Goal: Task Accomplishment & Management: Manage account settings

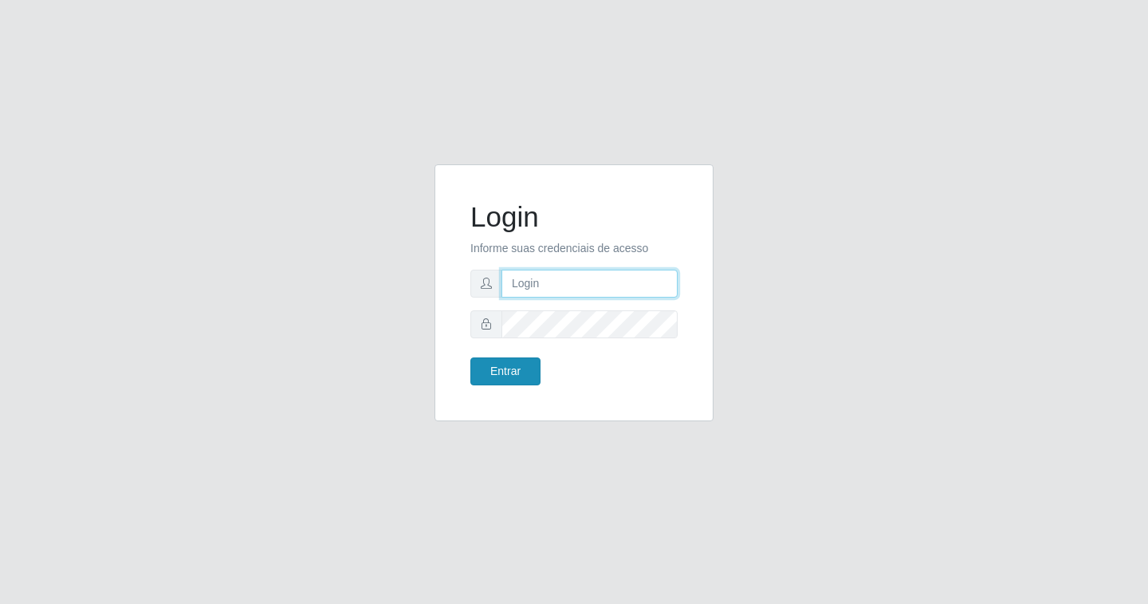
type input "[EMAIL_ADDRESS][DOMAIN_NAME]"
click at [516, 367] on button "Entrar" at bounding box center [506, 371] width 70 height 28
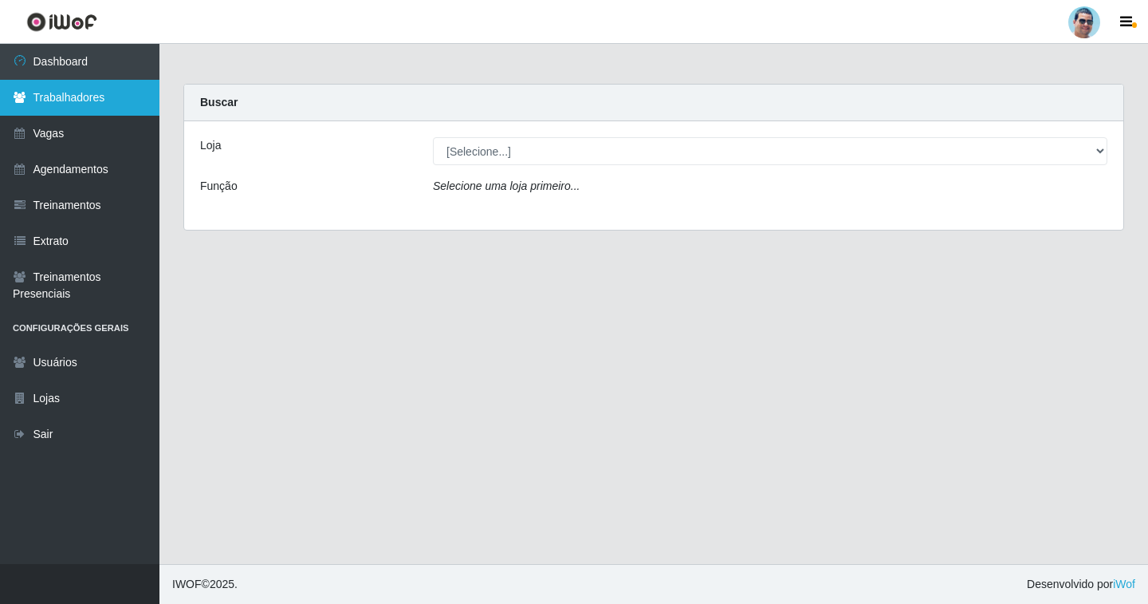
click at [112, 96] on link "Trabalhadores" at bounding box center [79, 98] width 159 height 36
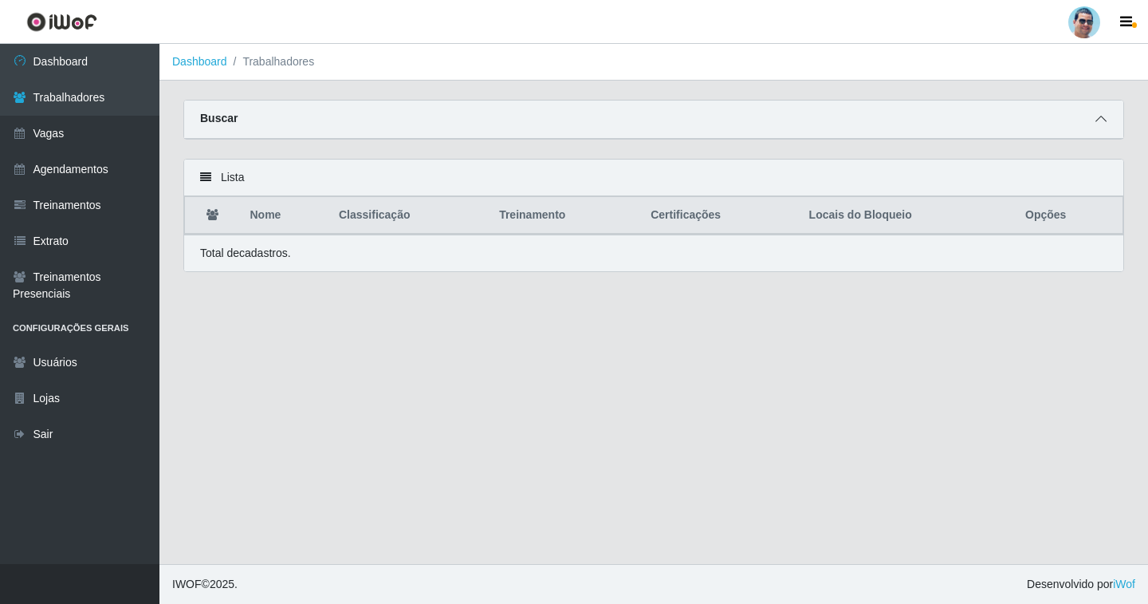
click at [1104, 117] on icon at bounding box center [1101, 118] width 11 height 11
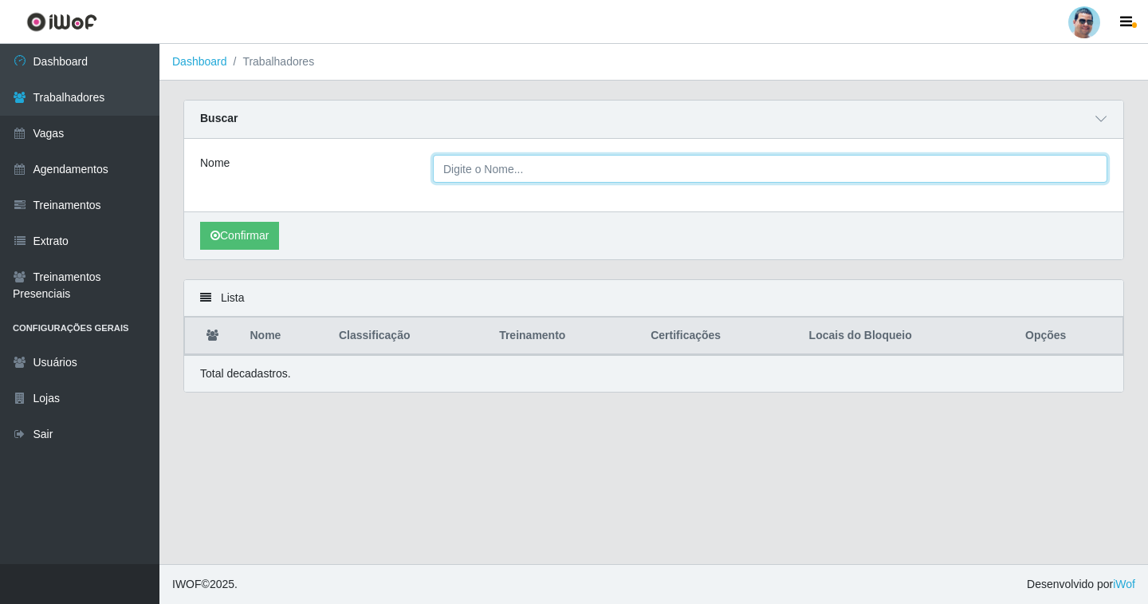
click at [790, 183] on input "Nome" at bounding box center [770, 169] width 675 height 28
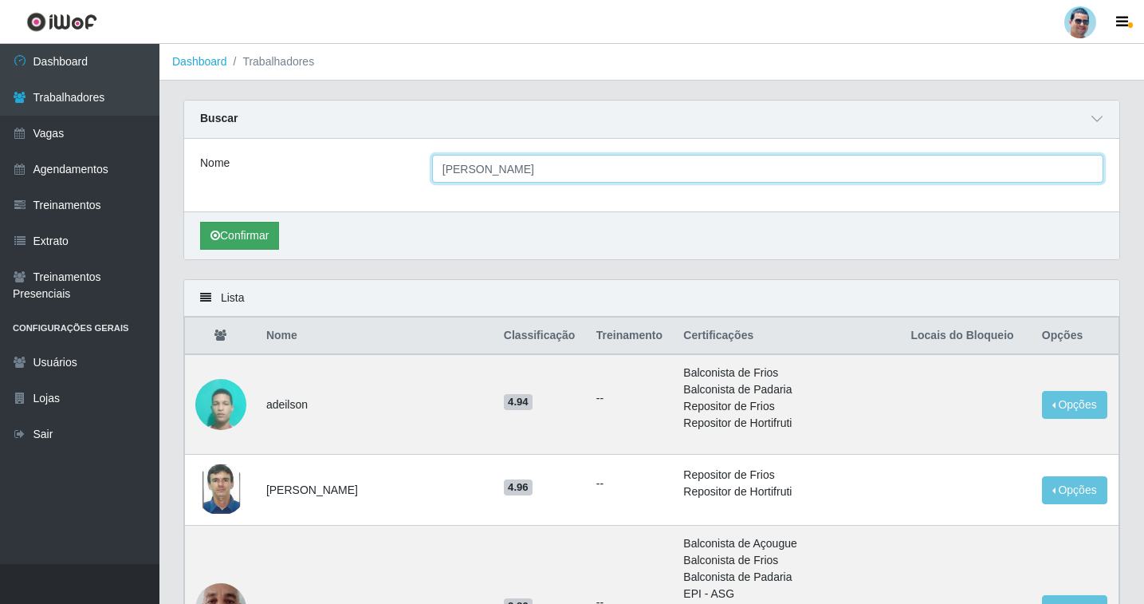
type input "[PERSON_NAME]"
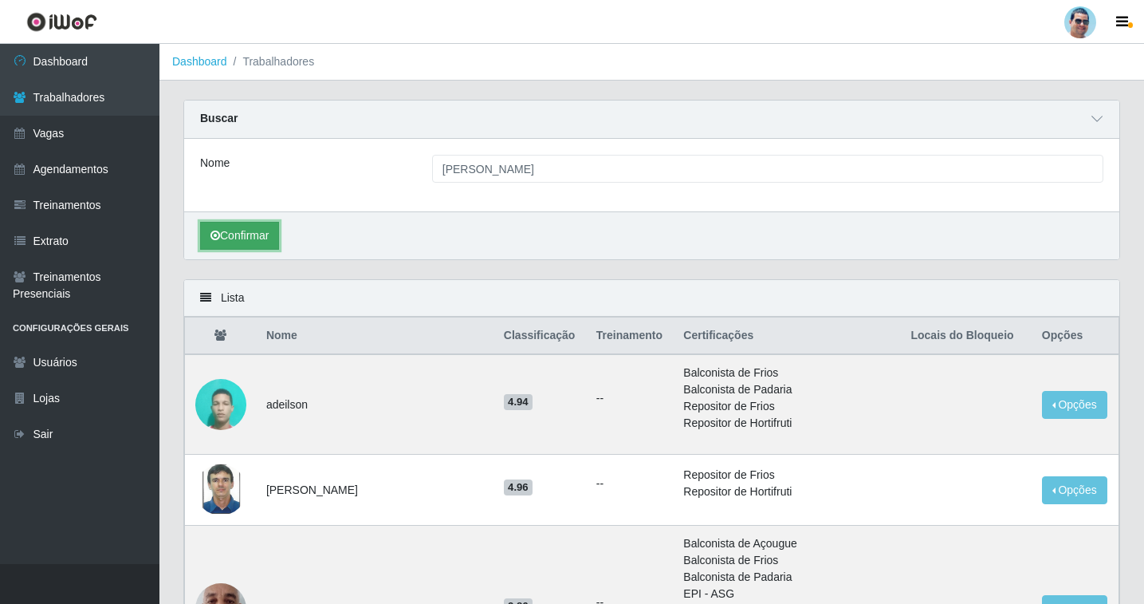
click at [242, 241] on button "Confirmar" at bounding box center [239, 236] width 79 height 28
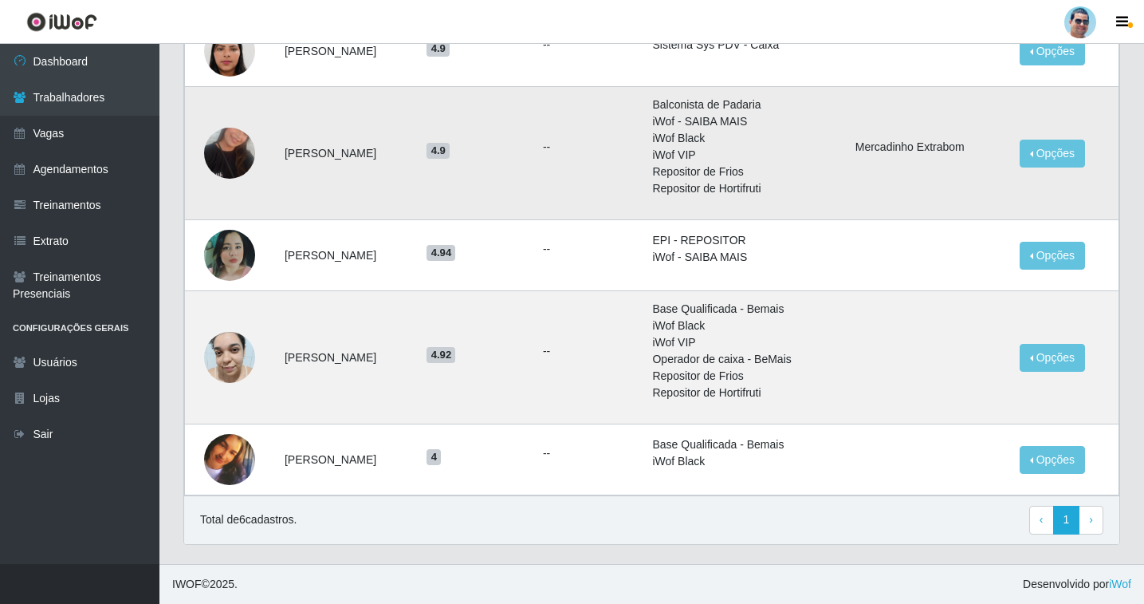
scroll to position [411, 0]
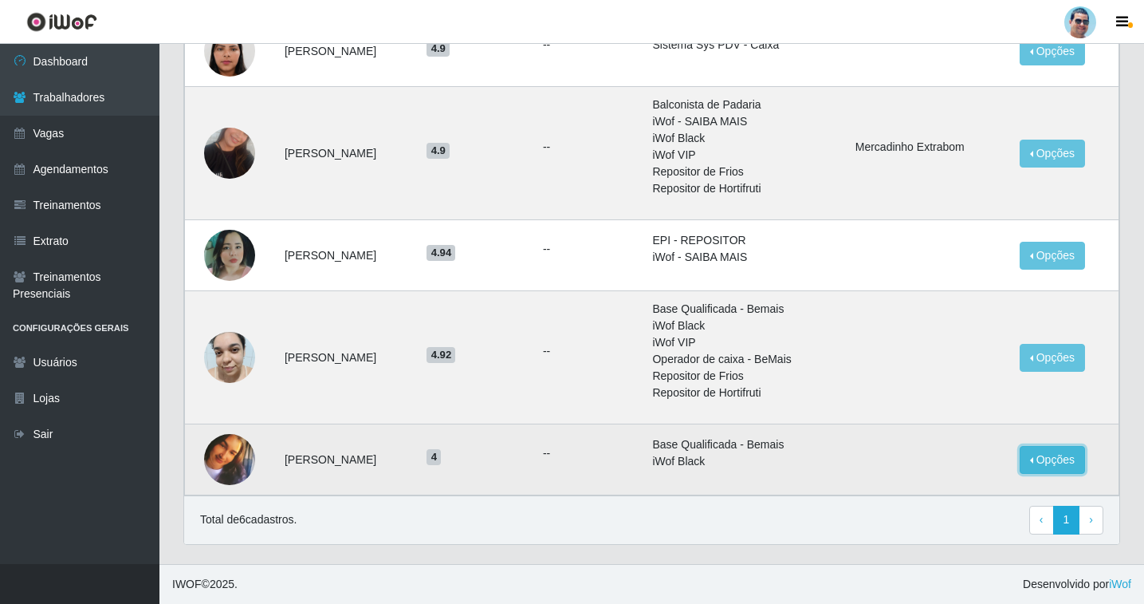
click at [1065, 464] on button "Opções" at bounding box center [1052, 460] width 65 height 28
click at [931, 439] on button "Bloquear - Empresa" at bounding box center [953, 441] width 128 height 33
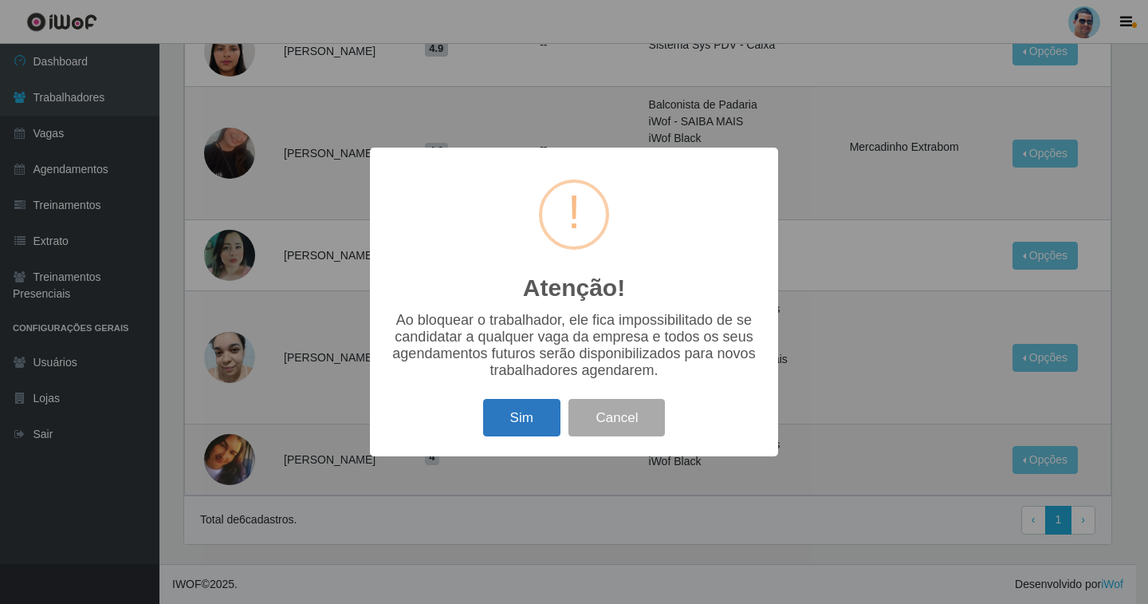
click at [530, 435] on button "Sim" at bounding box center [521, 417] width 77 height 37
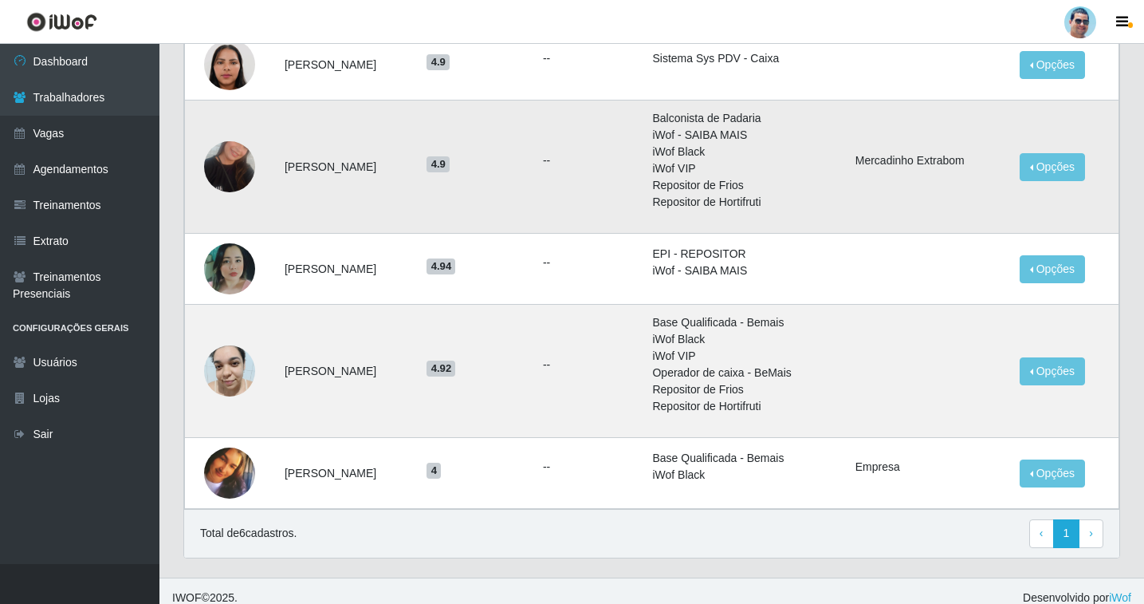
scroll to position [399, 0]
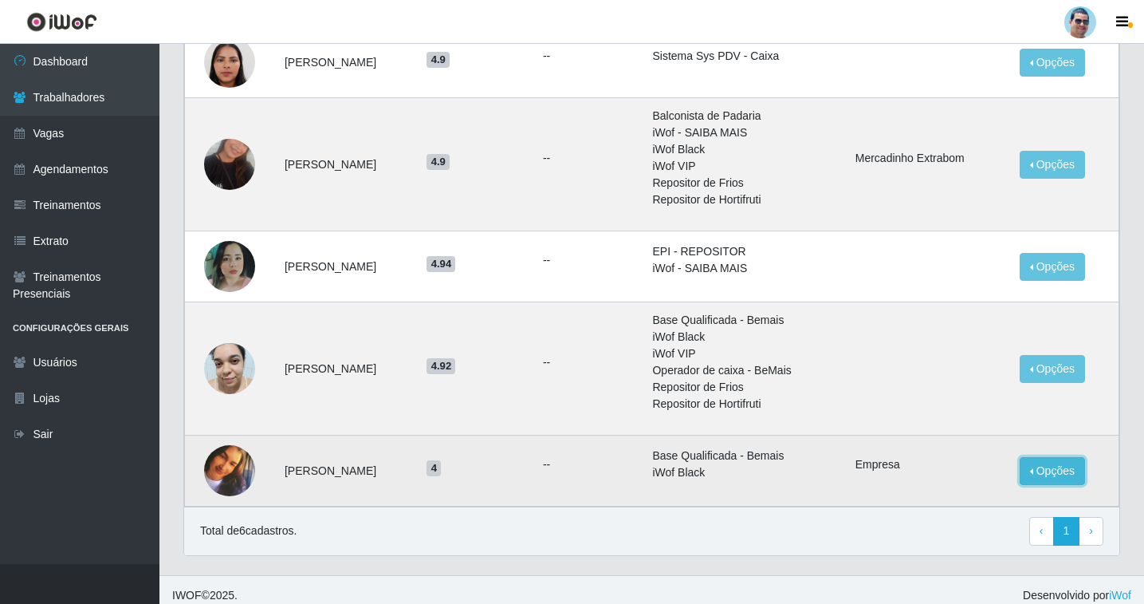
click at [1041, 466] on button "Opções" at bounding box center [1052, 471] width 65 height 28
click at [998, 482] on button "Bloquear - Loja" at bounding box center [944, 486] width 147 height 33
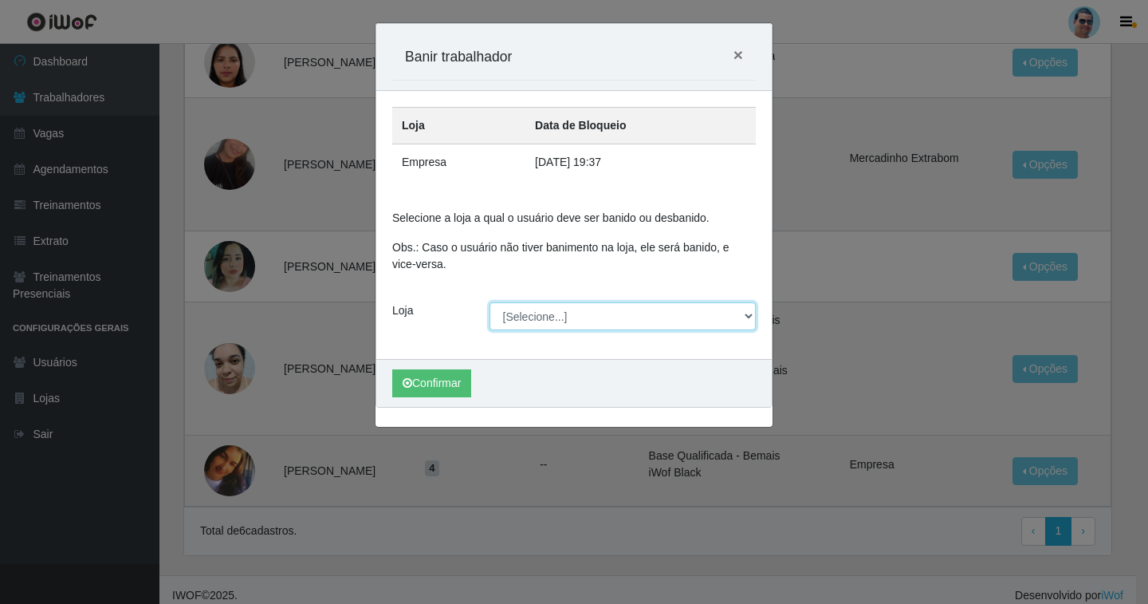
click at [561, 317] on select "[Selecione...] Mercadinho Extrabom" at bounding box center [623, 316] width 267 height 28
select select "175"
click at [490, 302] on select "[Selecione...] Mercadinho Extrabom" at bounding box center [623, 316] width 267 height 28
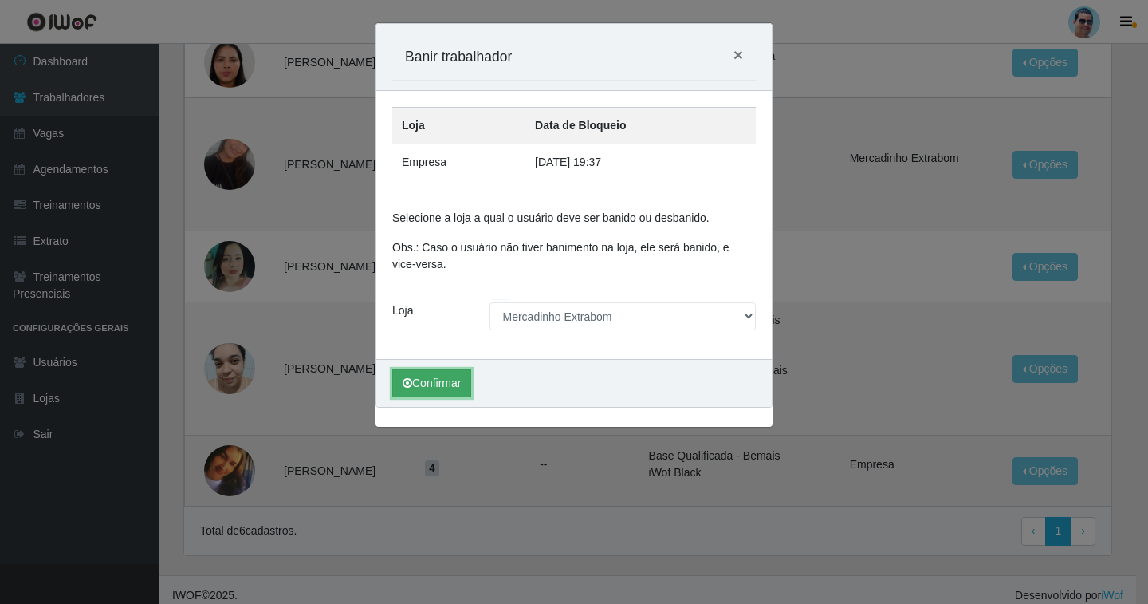
click at [436, 391] on button "Confirmar" at bounding box center [431, 383] width 79 height 28
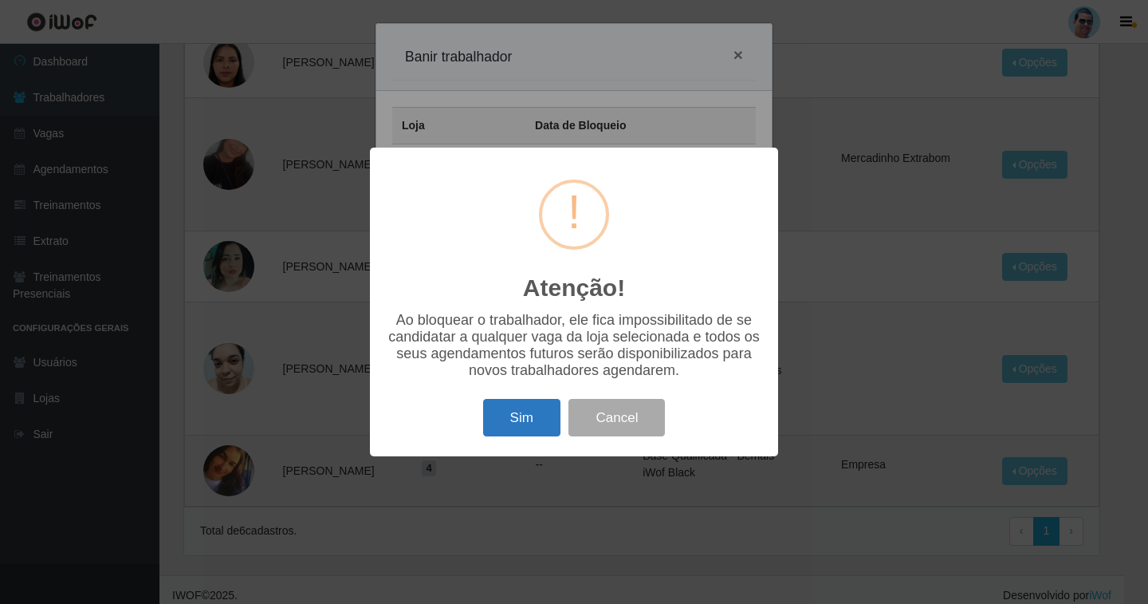
click at [519, 408] on button "Sim" at bounding box center [521, 417] width 77 height 37
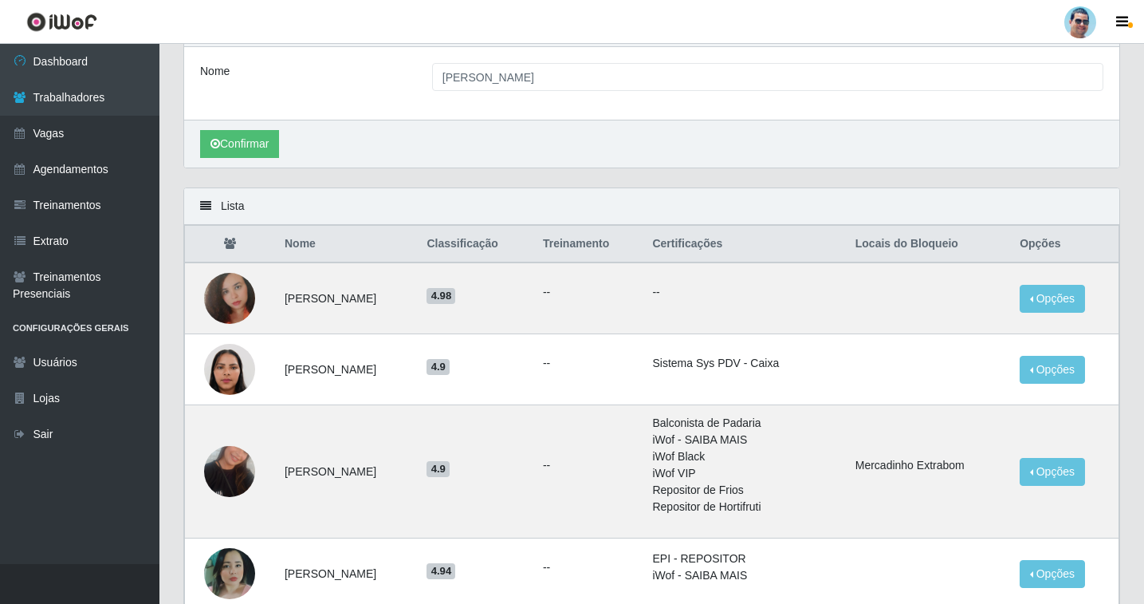
scroll to position [0, 0]
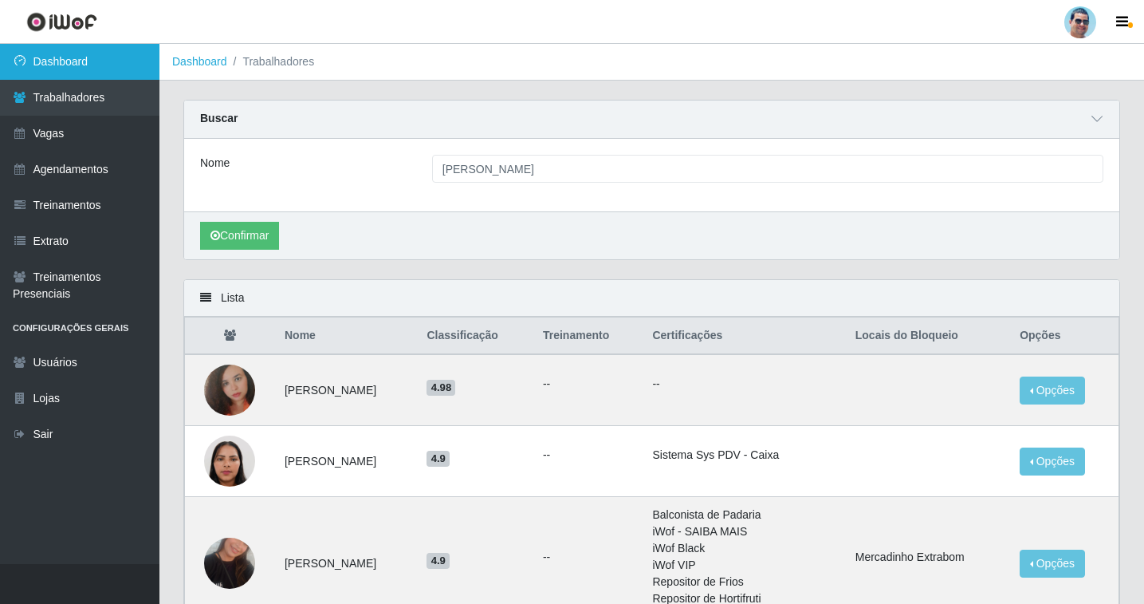
click at [104, 54] on link "Dashboard" at bounding box center [79, 62] width 159 height 36
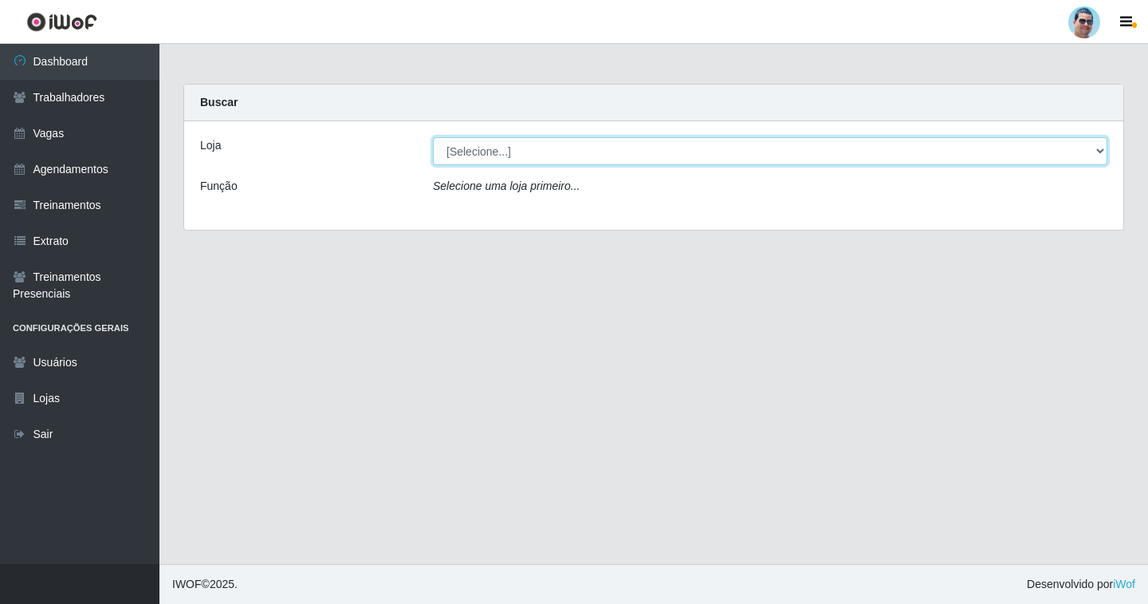
click at [472, 157] on select "[Selecione...] Mercadinho Extrabom" at bounding box center [770, 151] width 675 height 28
select select "175"
click at [433, 137] on select "[Selecione...] Mercadinho Extrabom" at bounding box center [770, 151] width 675 height 28
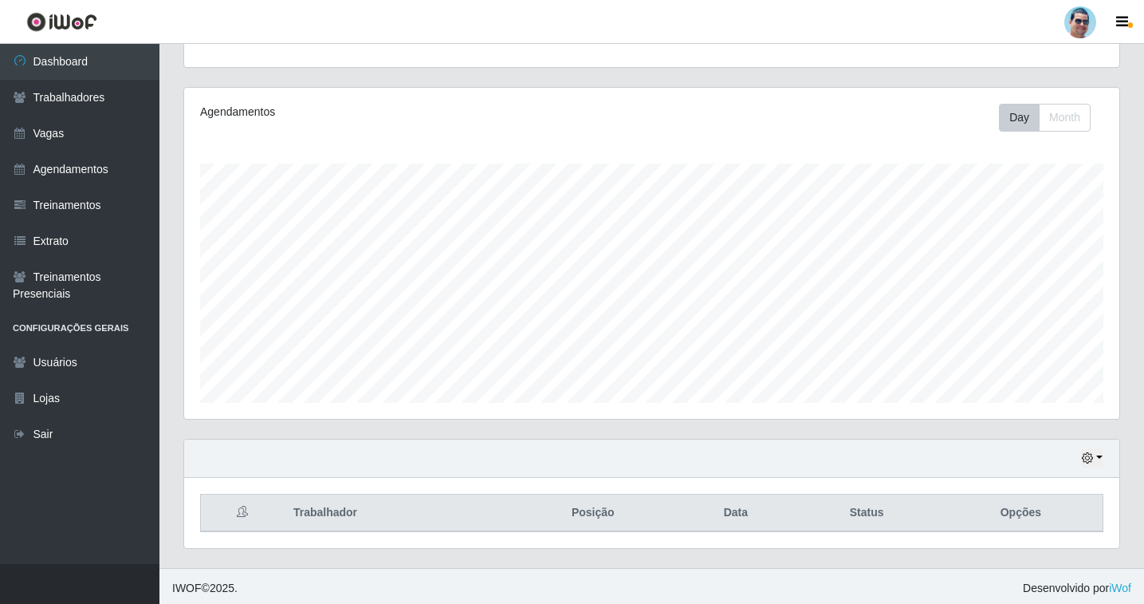
scroll to position [171, 0]
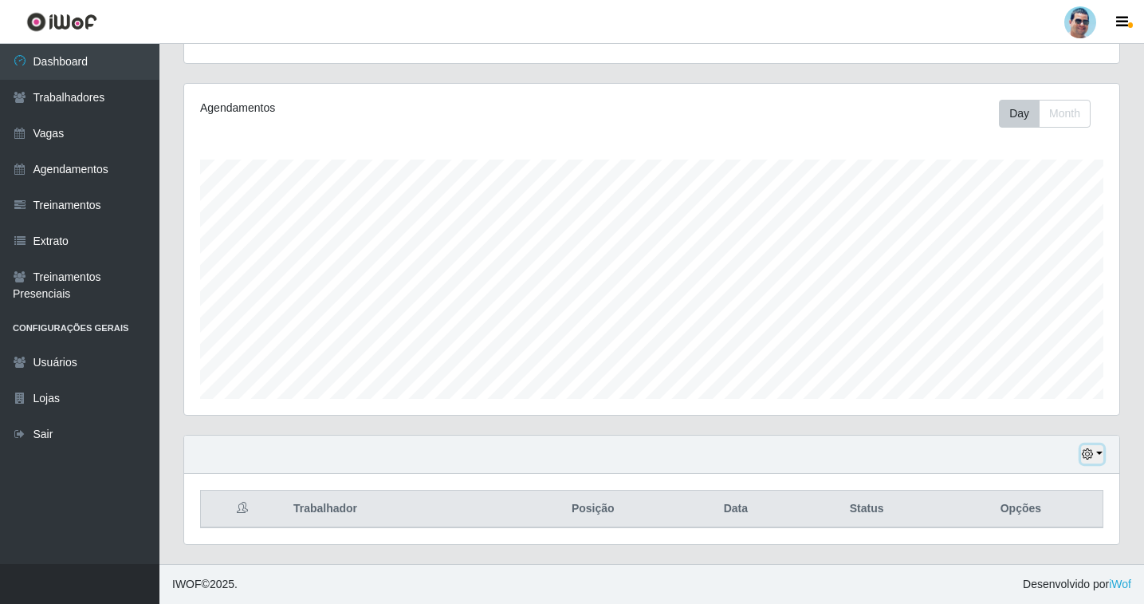
click at [1095, 455] on button "button" at bounding box center [1092, 454] width 22 height 18
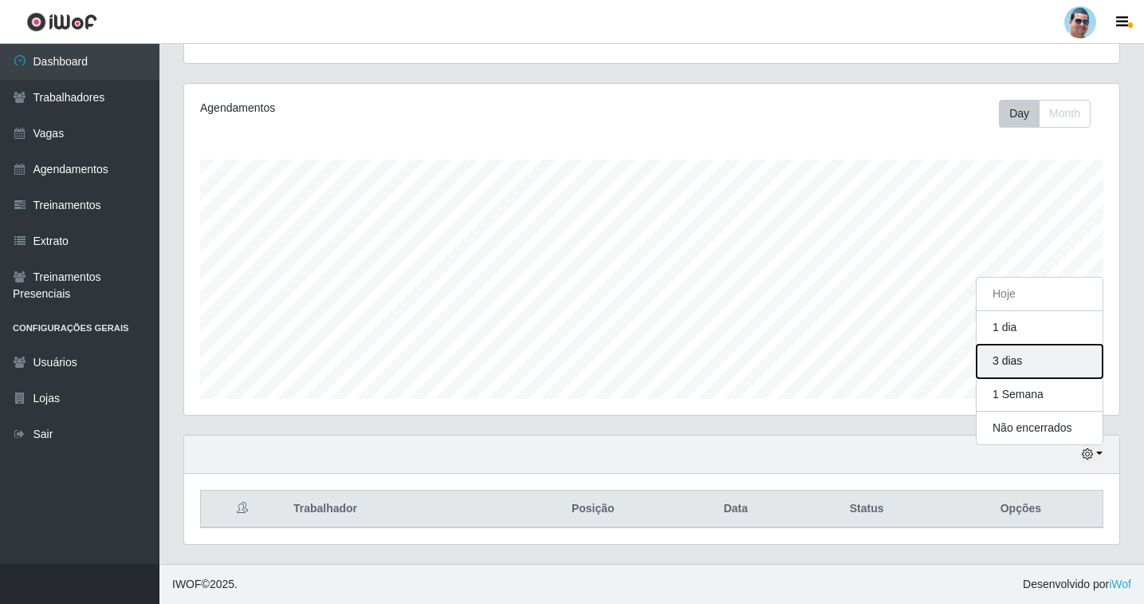
click at [1010, 352] on button "3 dias" at bounding box center [1040, 361] width 126 height 33
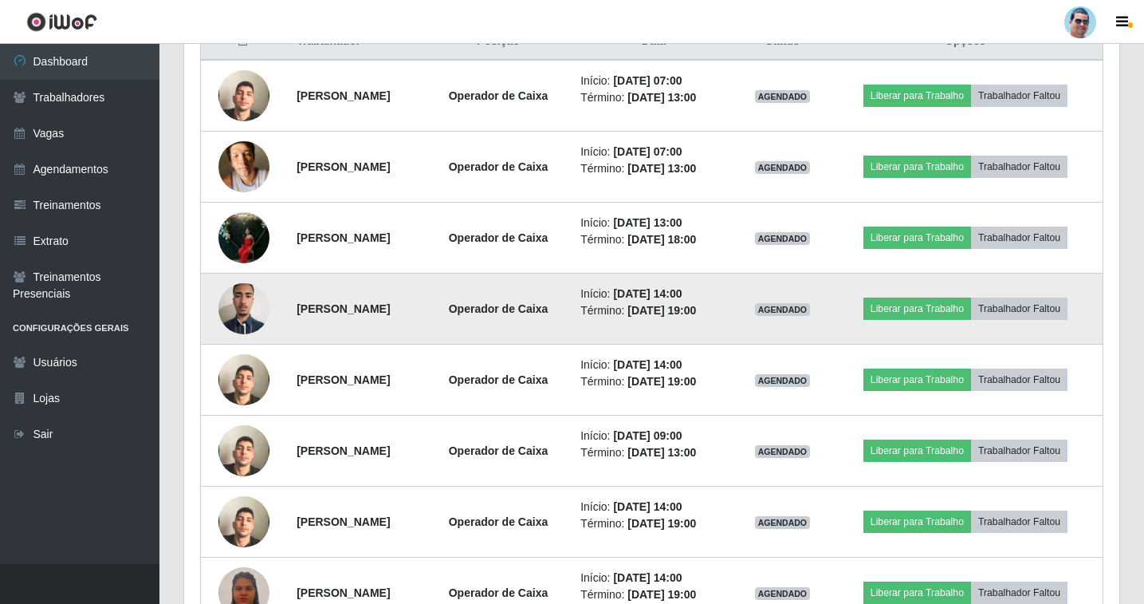
scroll to position [889, 0]
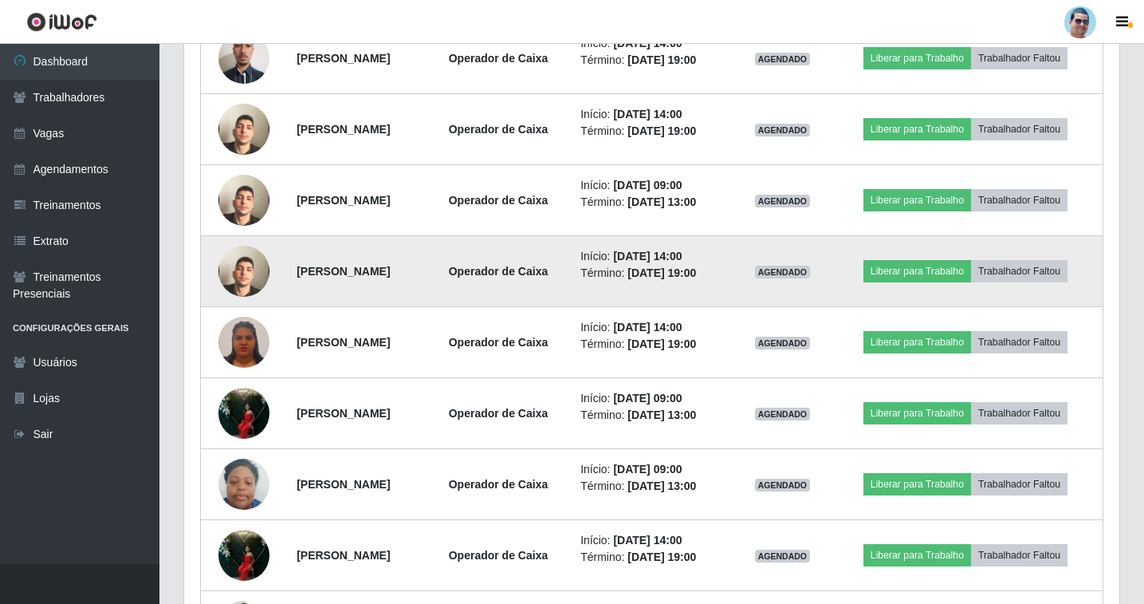
click at [245, 261] on img at bounding box center [244, 271] width 51 height 91
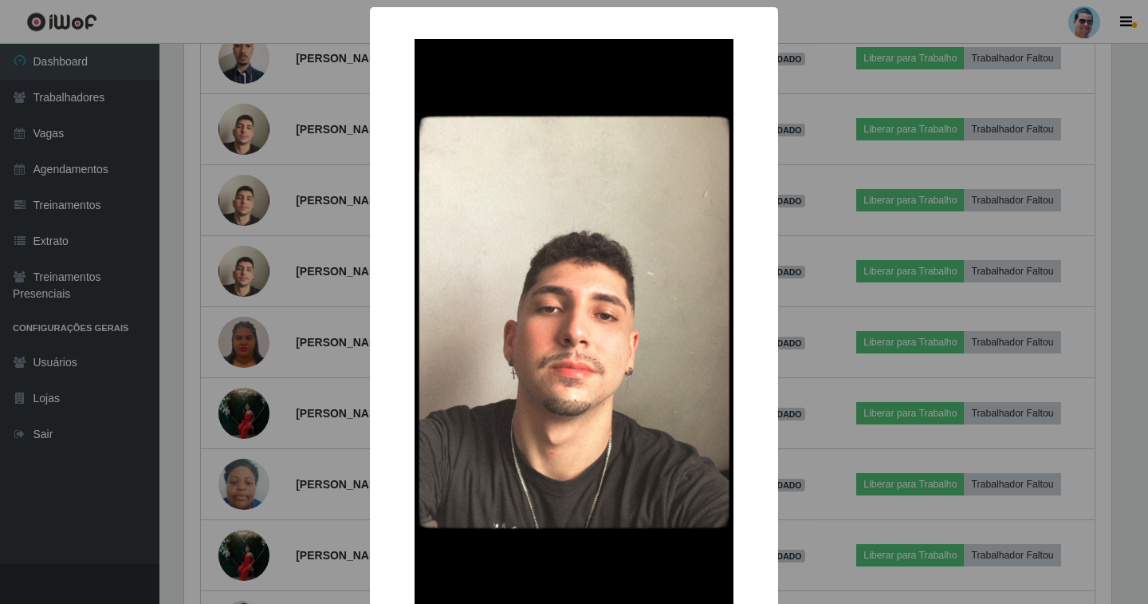
click at [875, 372] on div "× OK Cancel" at bounding box center [574, 302] width 1148 height 604
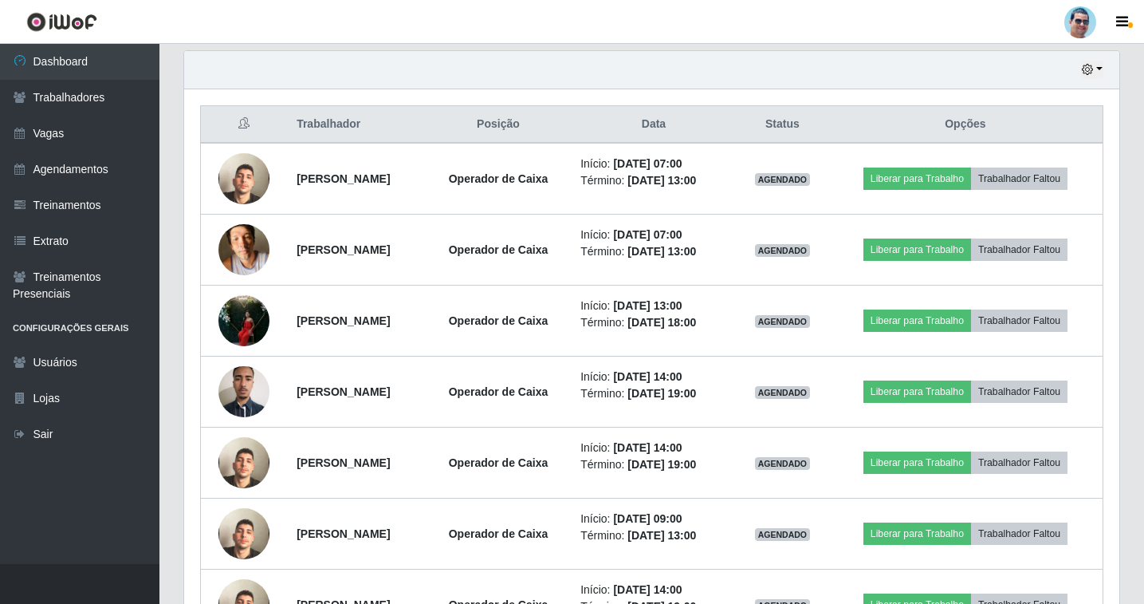
scroll to position [545, 0]
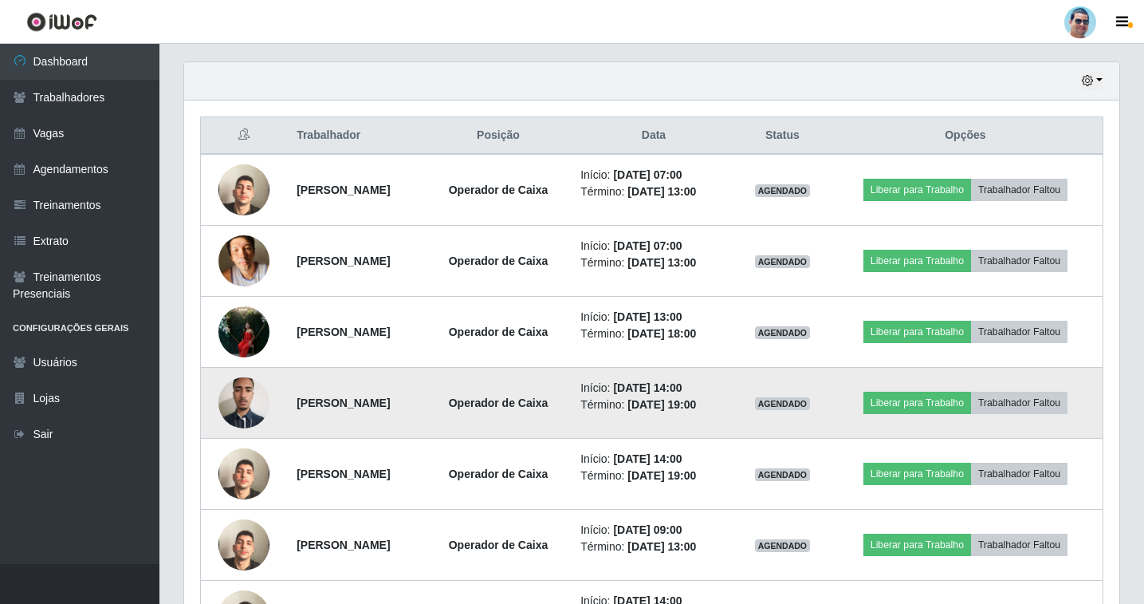
click at [238, 415] on img at bounding box center [244, 402] width 51 height 68
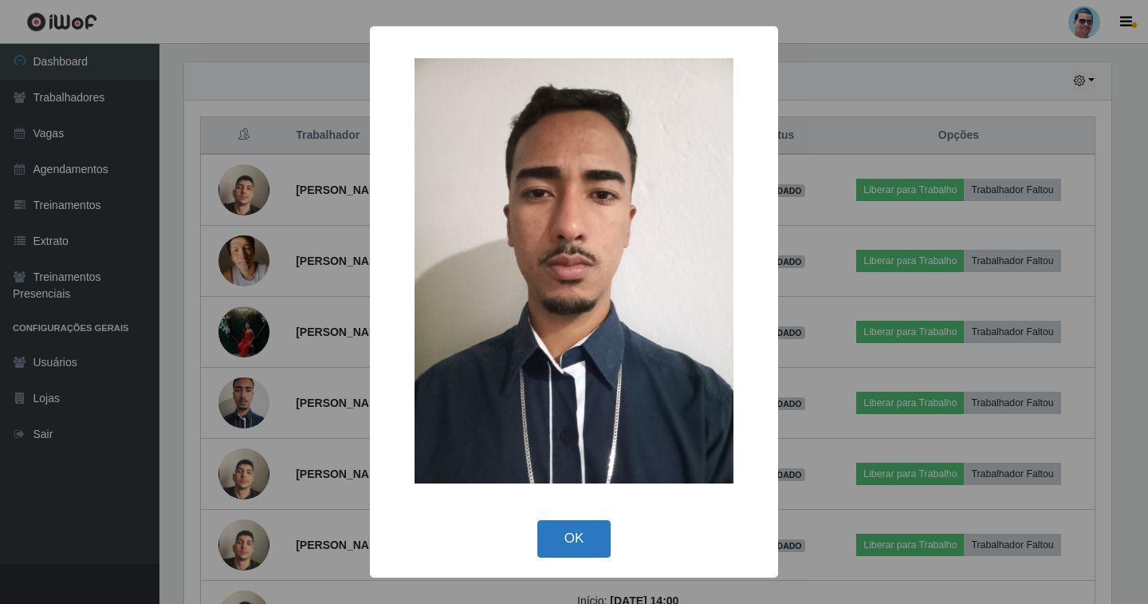
click at [555, 526] on button "OK" at bounding box center [574, 538] width 74 height 37
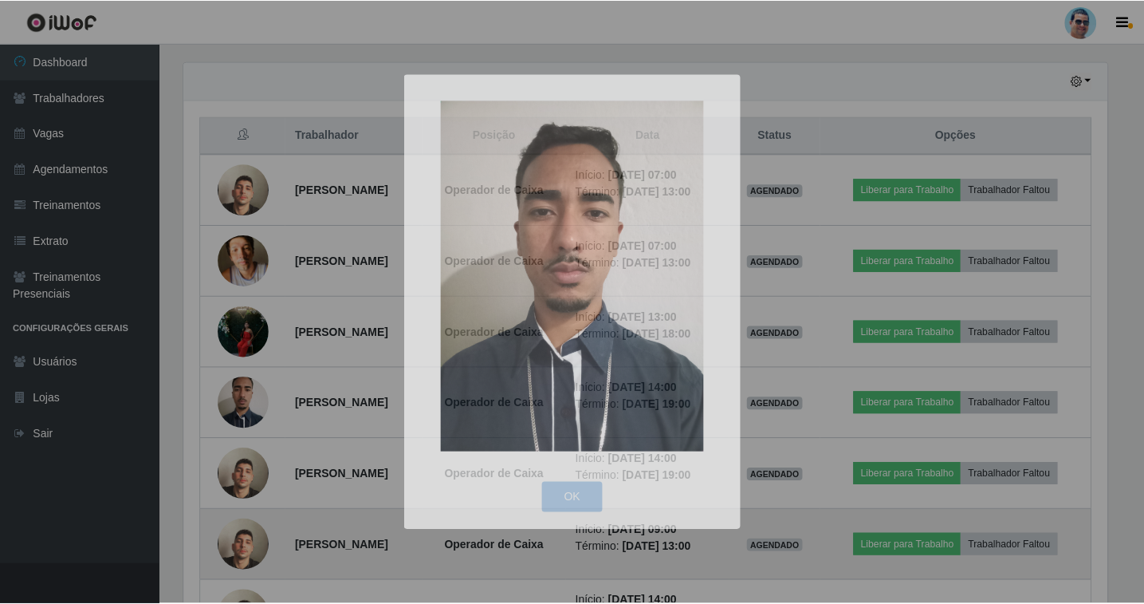
scroll to position [331, 935]
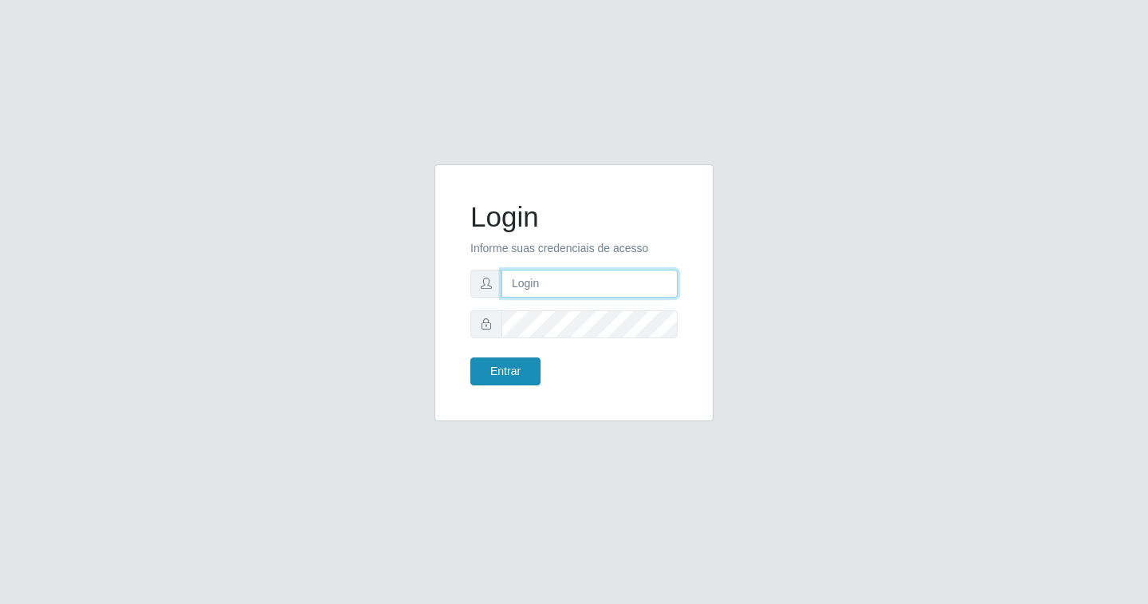
type input "[EMAIL_ADDRESS][DOMAIN_NAME]"
click at [518, 362] on button "Entrar" at bounding box center [506, 371] width 70 height 28
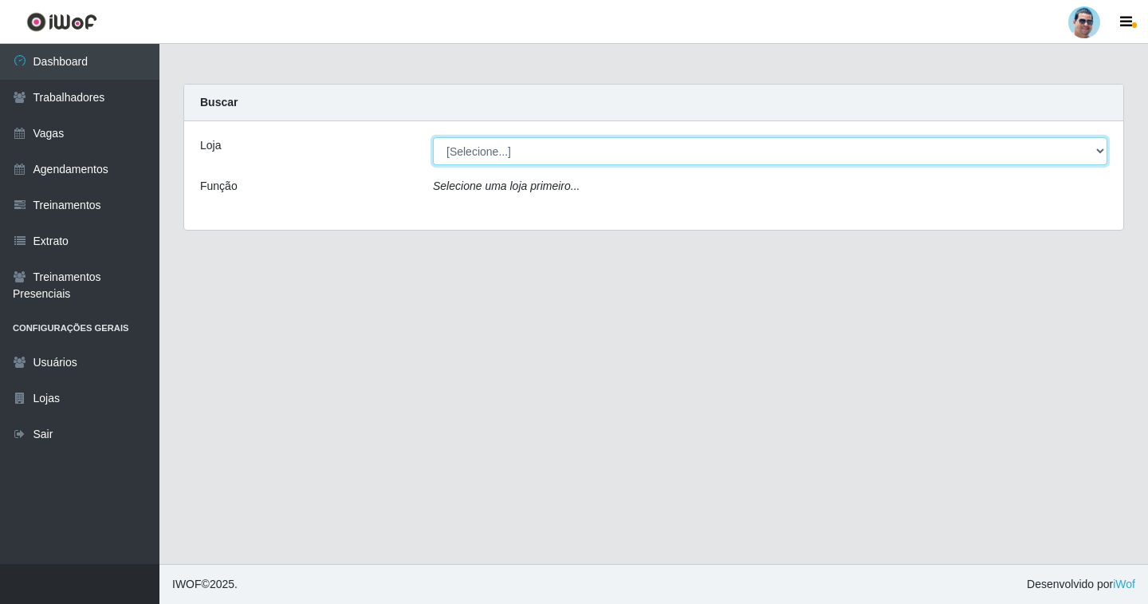
click at [486, 144] on select "[Selecione...] Mercadinho Extrabom" at bounding box center [770, 151] width 675 height 28
select select "175"
click at [433, 137] on select "[Selecione...] Mercadinho Extrabom" at bounding box center [770, 151] width 675 height 28
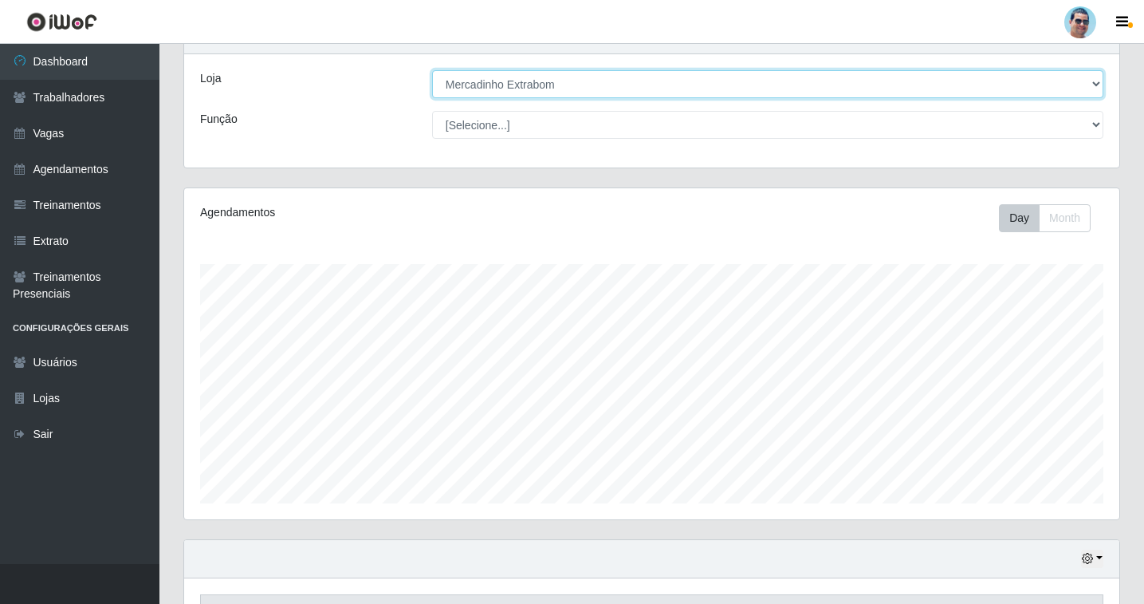
scroll to position [171, 0]
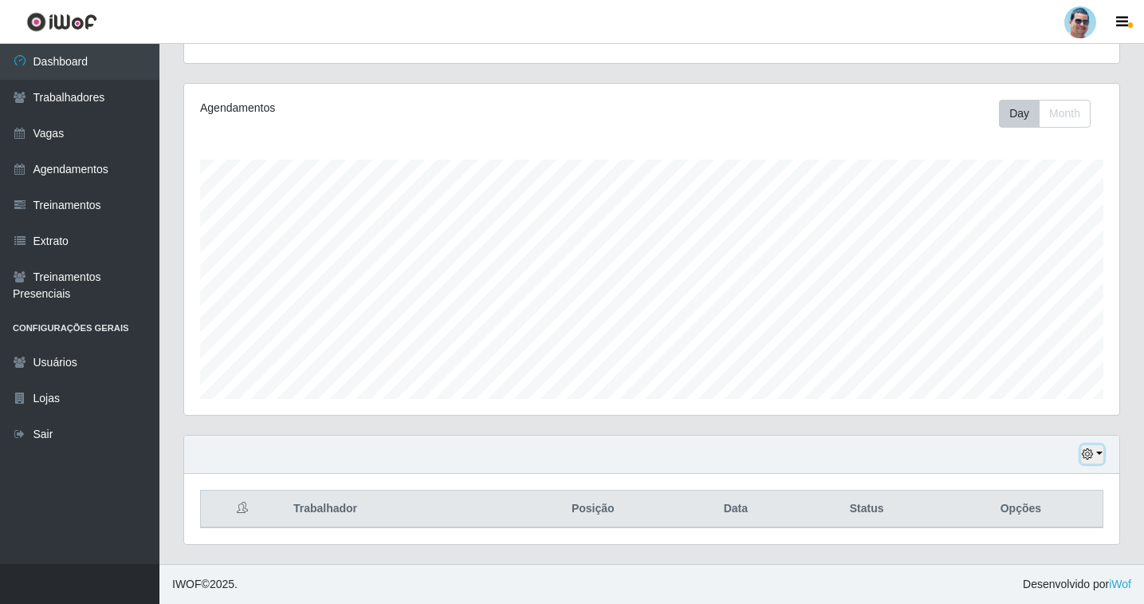
click at [1097, 454] on button "button" at bounding box center [1092, 454] width 22 height 18
click at [1055, 390] on button "1 Semana" at bounding box center [1040, 394] width 126 height 33
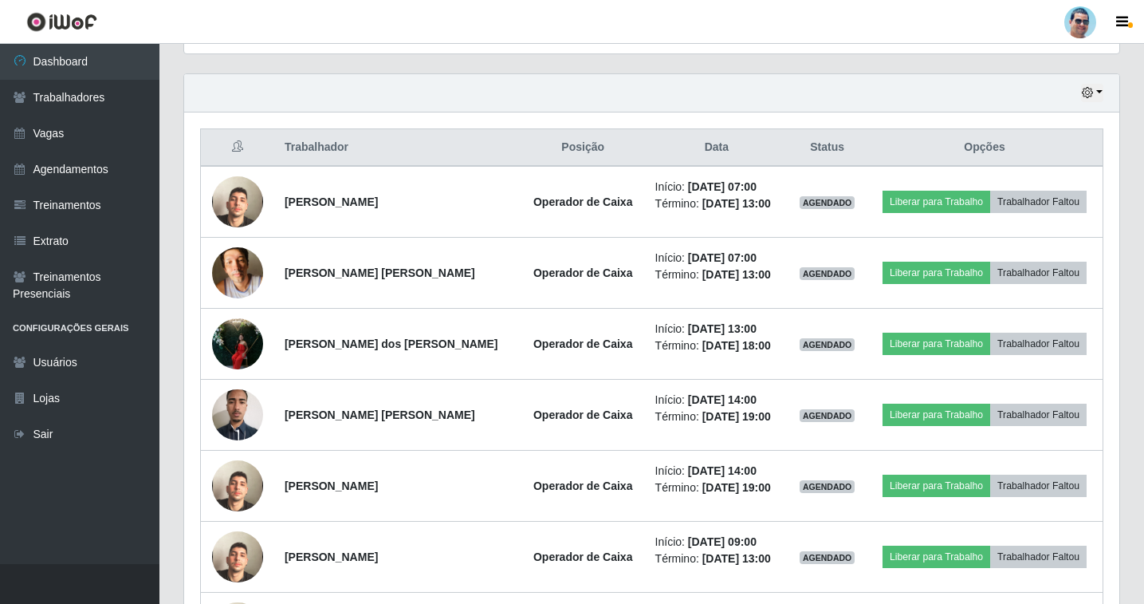
scroll to position [624, 0]
